Goal: Transaction & Acquisition: Purchase product/service

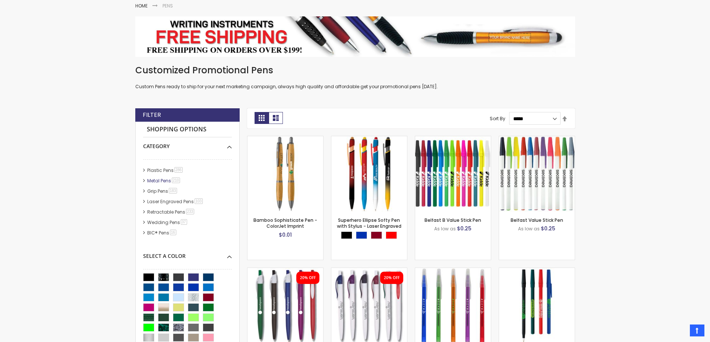
click at [160, 188] on link "Grip Pens 183 item" at bounding box center [162, 191] width 35 height 6
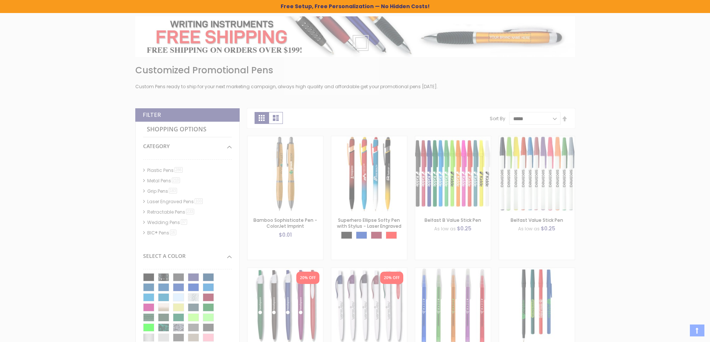
scroll to position [125, 0]
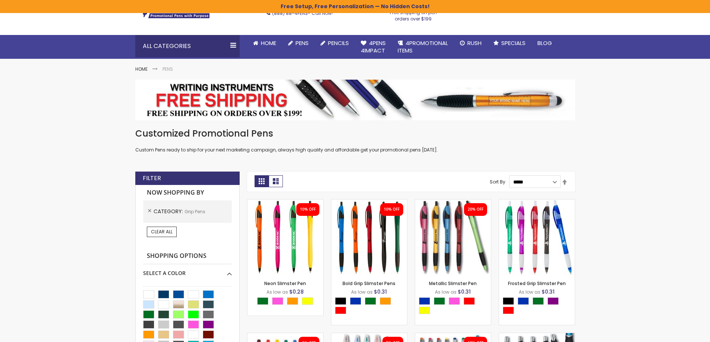
scroll to position [75, 0]
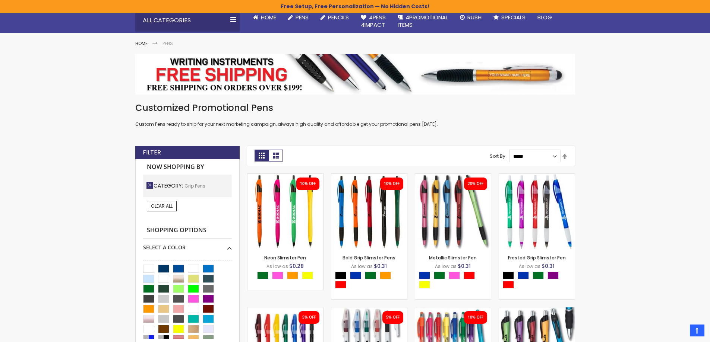
click at [150, 186] on link "Remove This Item" at bounding box center [149, 185] width 7 height 7
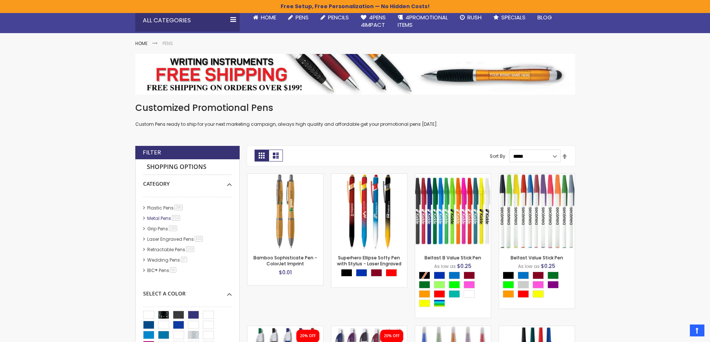
click at [152, 218] on link "Metal Pens 210 item" at bounding box center [164, 218] width 38 height 6
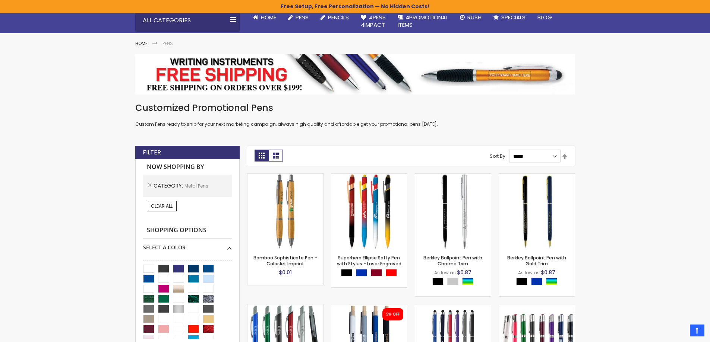
click at [556, 158] on select "**********" at bounding box center [534, 156] width 51 height 13
click at [509, 150] on select "**********" at bounding box center [534, 156] width 51 height 13
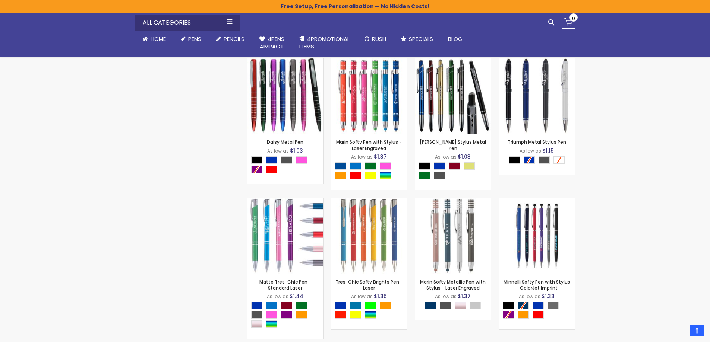
scroll to position [634, 0]
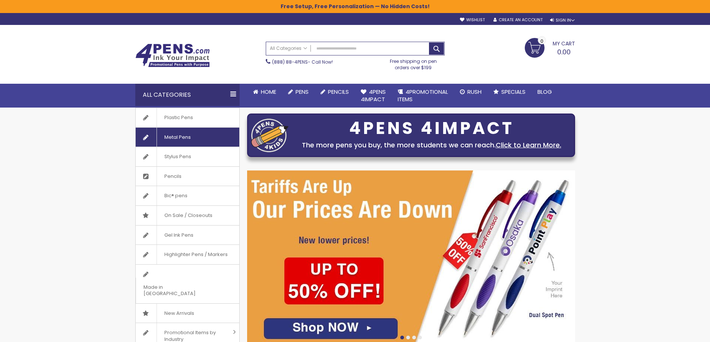
click at [176, 134] on span "Metal Pens" at bounding box center [178, 137] width 42 height 19
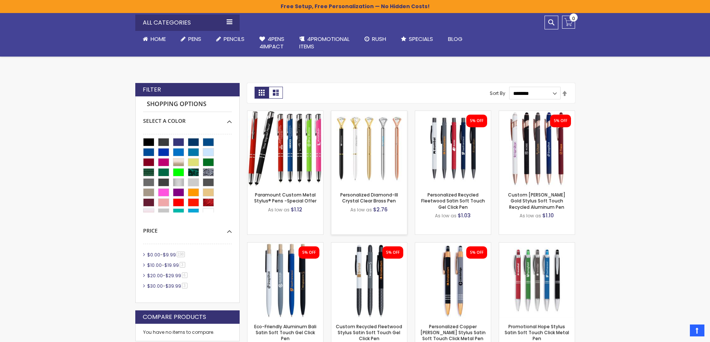
scroll to position [149, 0]
click at [458, 169] on div "- ** + Add to Cart" at bounding box center [453, 174] width 76 height 13
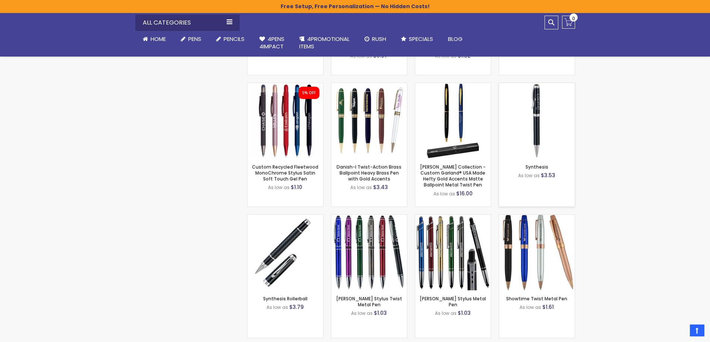
scroll to position [708, 0]
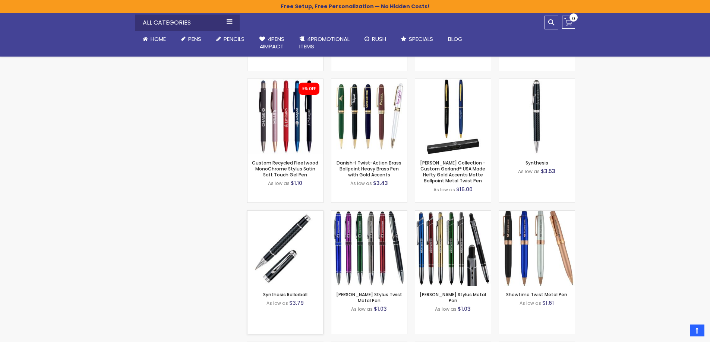
click at [299, 235] on img at bounding box center [285, 249] width 76 height 76
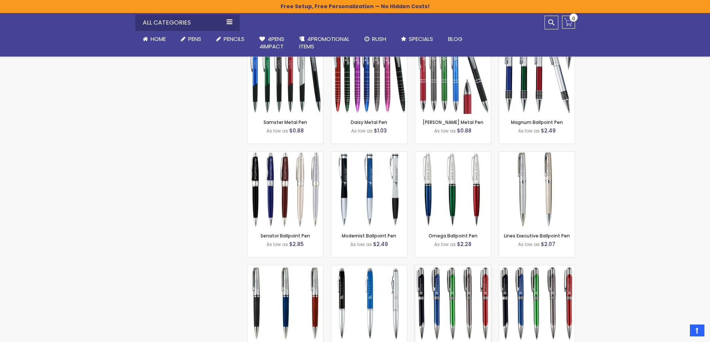
scroll to position [1118, 0]
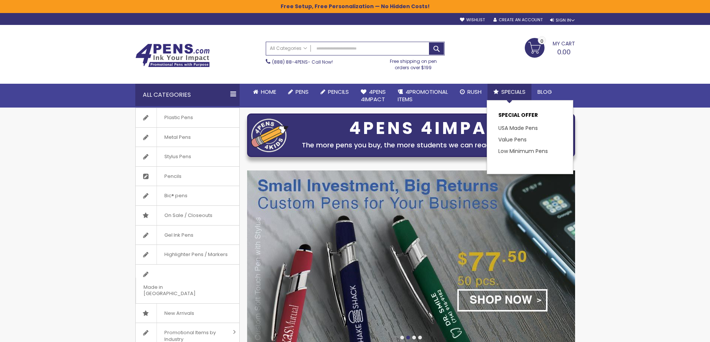
click at [508, 93] on span "Specials" at bounding box center [513, 92] width 24 height 8
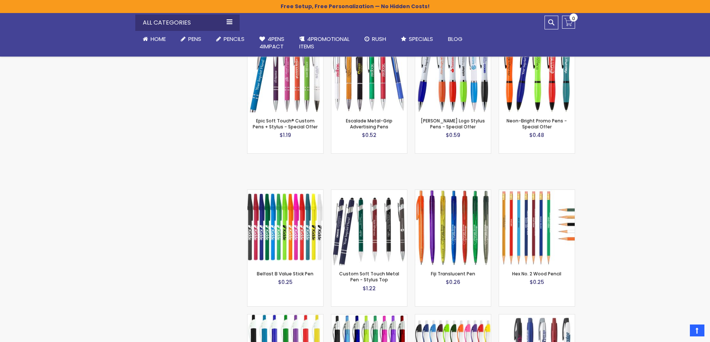
scroll to position [857, 0]
